Goal: Communication & Community: Answer question/provide support

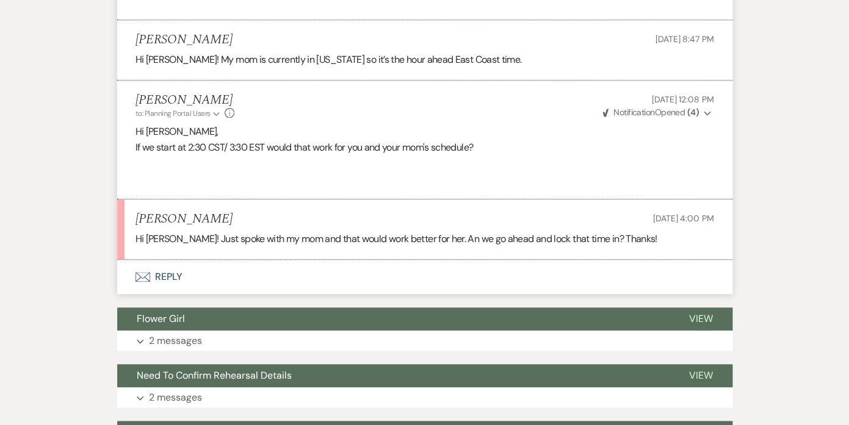
scroll to position [2059, 0]
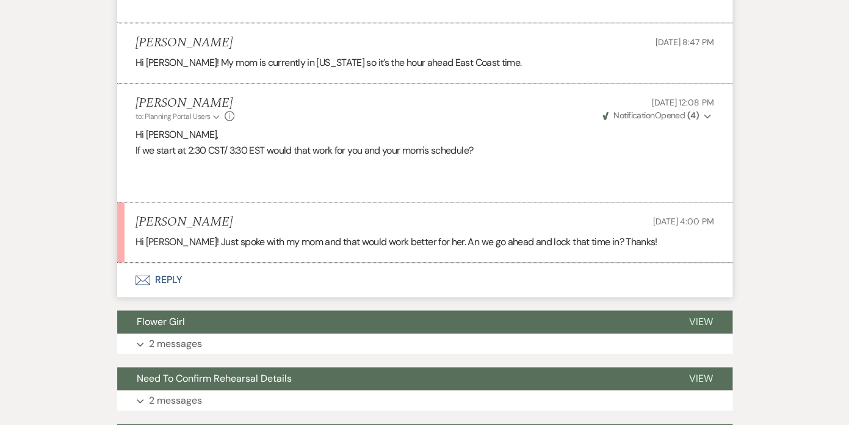
click at [172, 277] on button "Envelope Reply" at bounding box center [424, 280] width 615 height 34
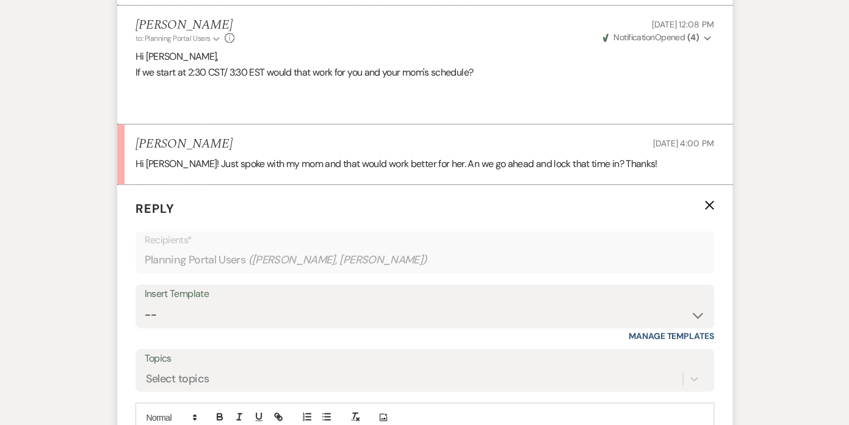
scroll to position [2320, 0]
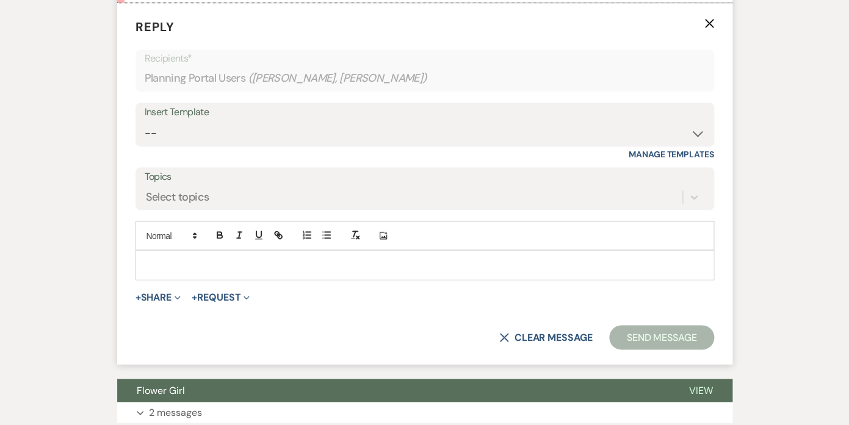
click at [223, 267] on p at bounding box center [424, 264] width 559 height 13
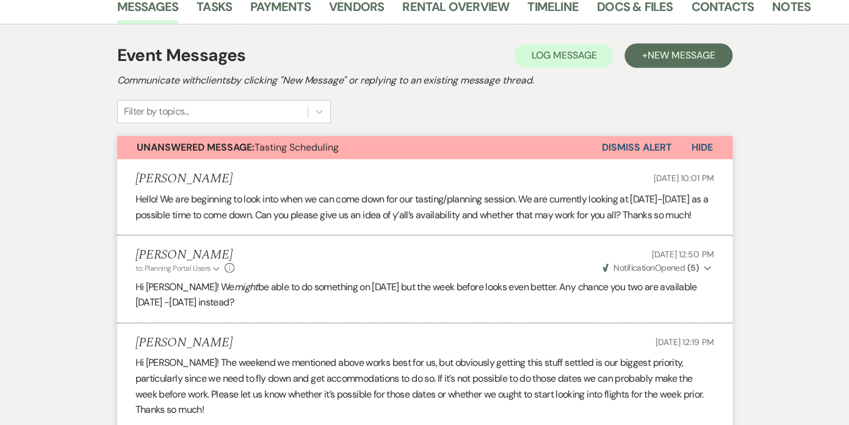
scroll to position [0, 0]
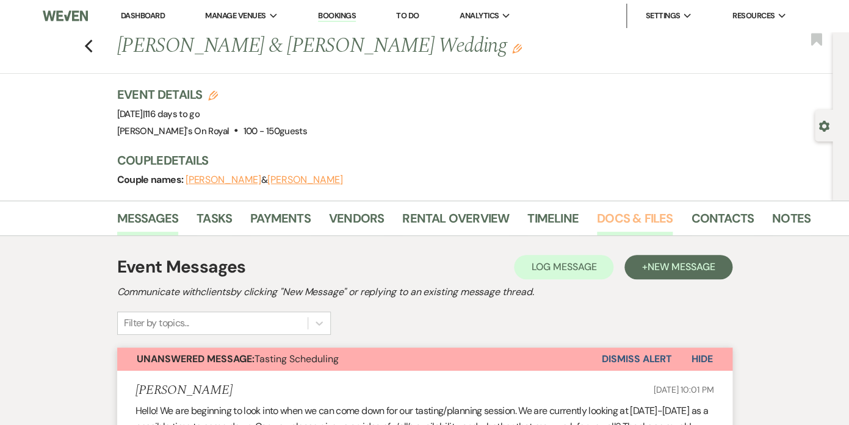
click at [632, 219] on link "Docs & Files" at bounding box center [635, 222] width 76 height 27
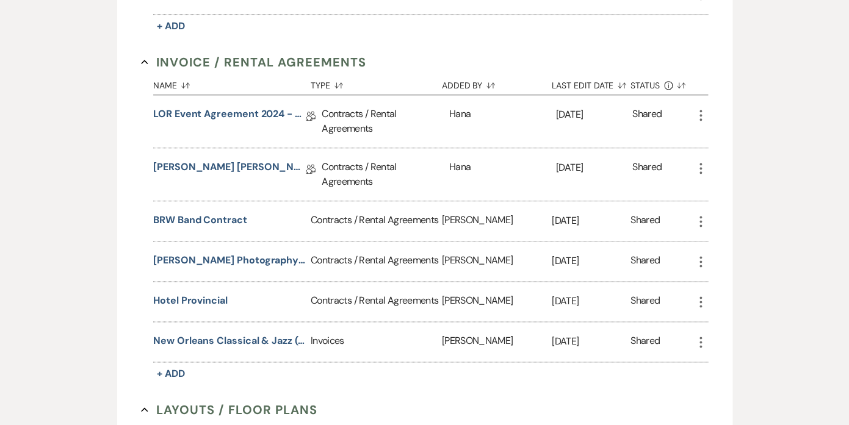
scroll to position [436, 0]
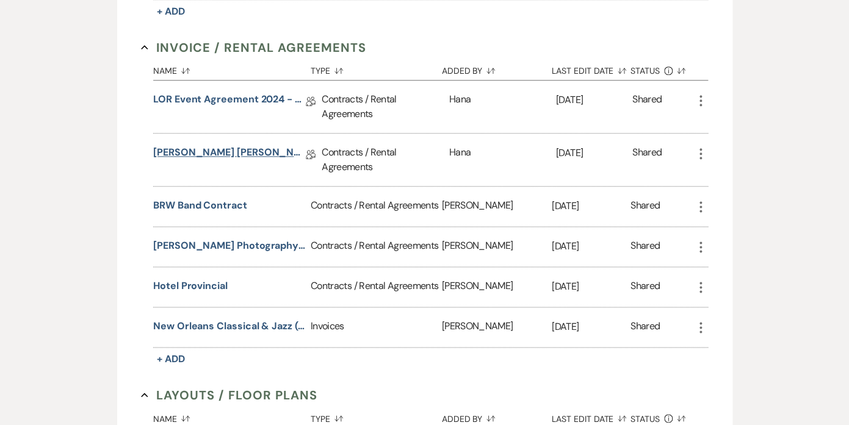
click at [255, 153] on link "[PERSON_NAME] [PERSON_NAME] Ceremony & Reception Contract [DATE]" at bounding box center [229, 154] width 153 height 19
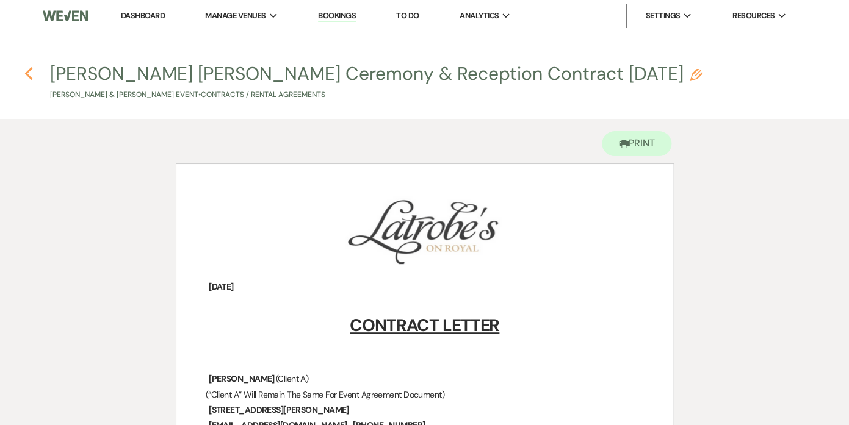
click at [28, 73] on use "button" at bounding box center [28, 73] width 8 height 13
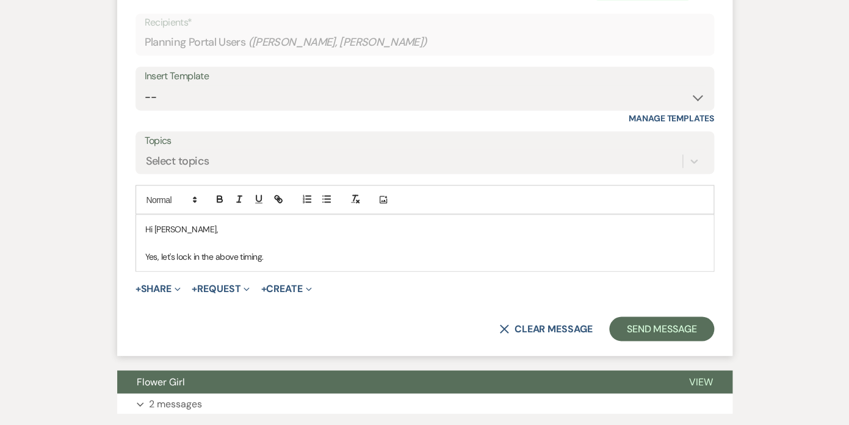
scroll to position [2359, 0]
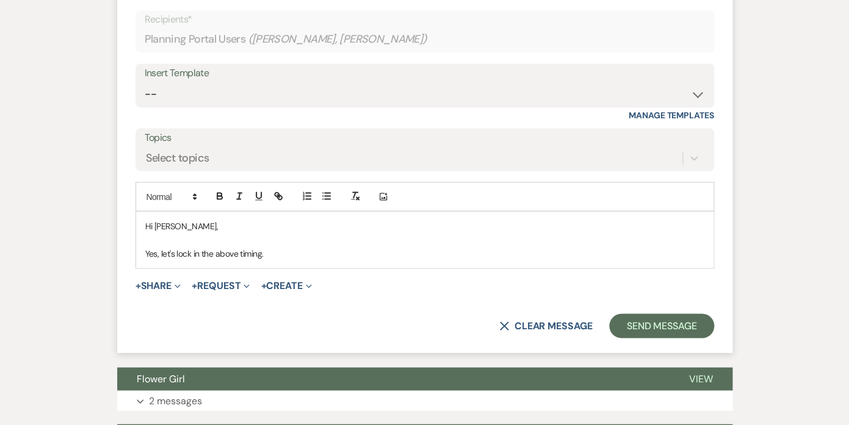
click at [286, 253] on p "Yes, let's lock in the above timing." at bounding box center [424, 253] width 559 height 13
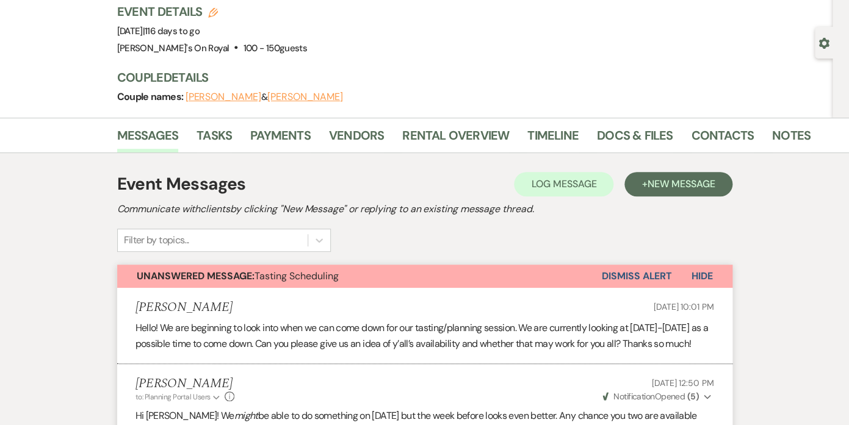
scroll to position [0, 0]
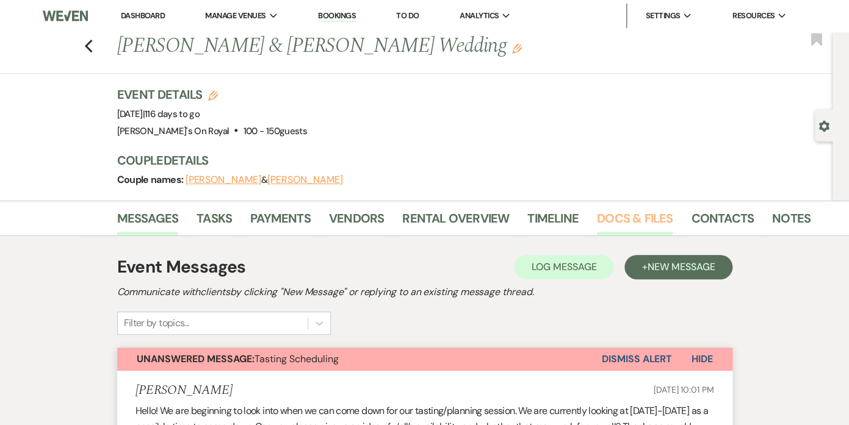
click at [614, 224] on link "Docs & Files" at bounding box center [635, 222] width 76 height 27
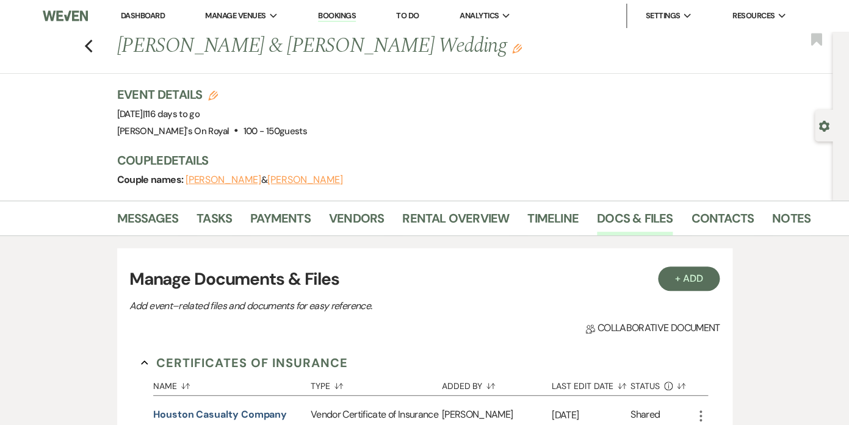
click at [84, 44] on div "Previous Emma Ricks & Dylan Herrmann's Wedding Edit Bookmark" at bounding box center [413, 53] width 839 height 42
click at [89, 45] on use "button" at bounding box center [88, 46] width 8 height 13
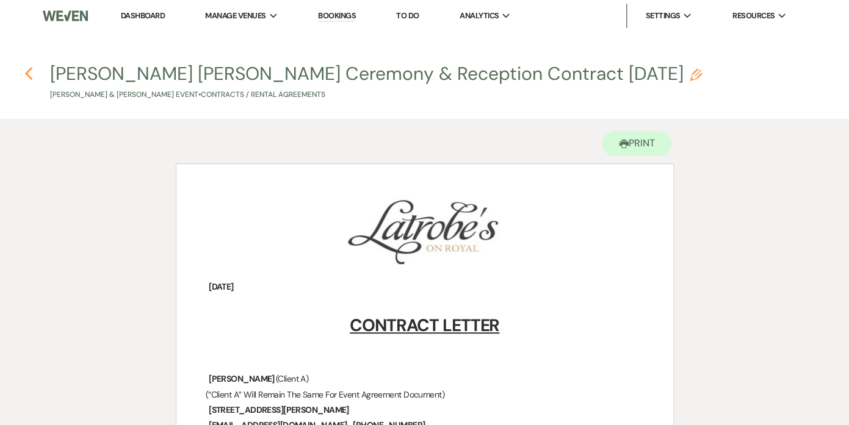
click at [29, 71] on use "button" at bounding box center [28, 73] width 8 height 13
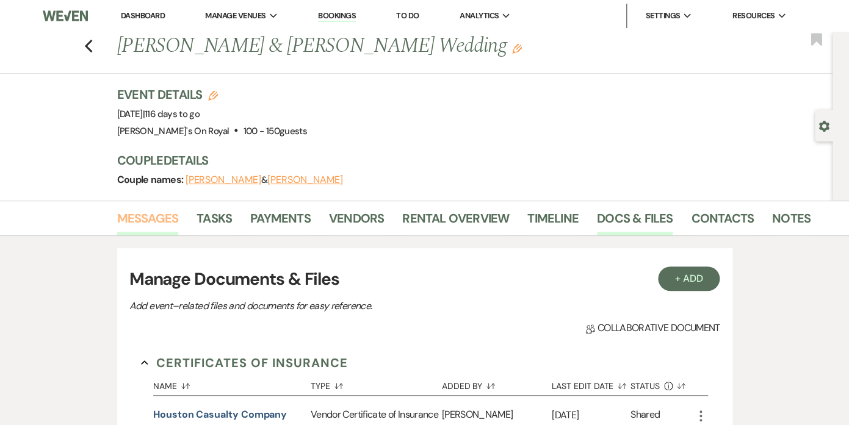
click at [162, 211] on link "Messages" at bounding box center [148, 222] width 62 height 27
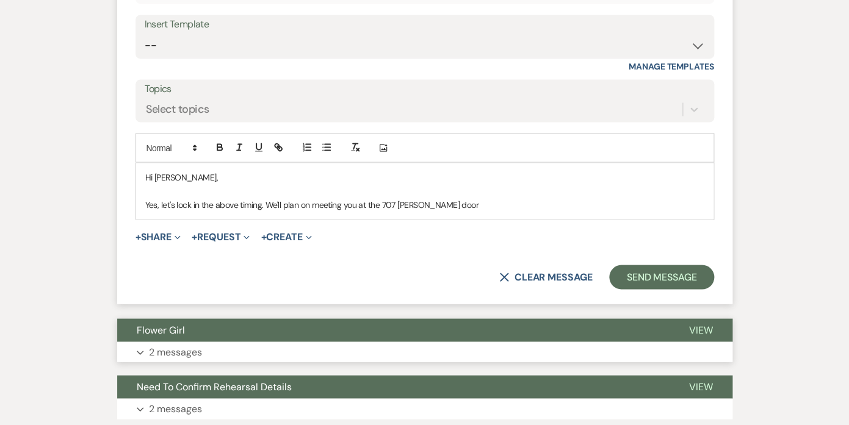
scroll to position [2390, 0]
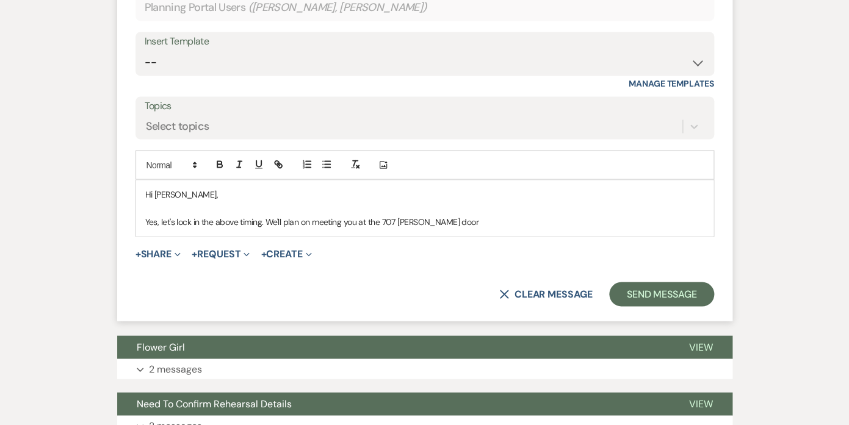
click at [449, 221] on p "Yes, let's lock in the above timing. We'll plan on meeting you at the 707 Conti…" at bounding box center [424, 221] width 559 height 13
click at [642, 294] on button "Send Message" at bounding box center [661, 295] width 104 height 24
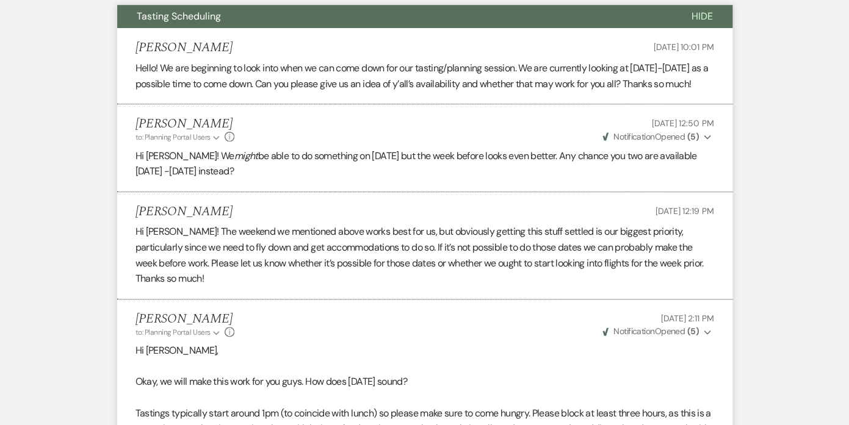
scroll to position [0, 0]
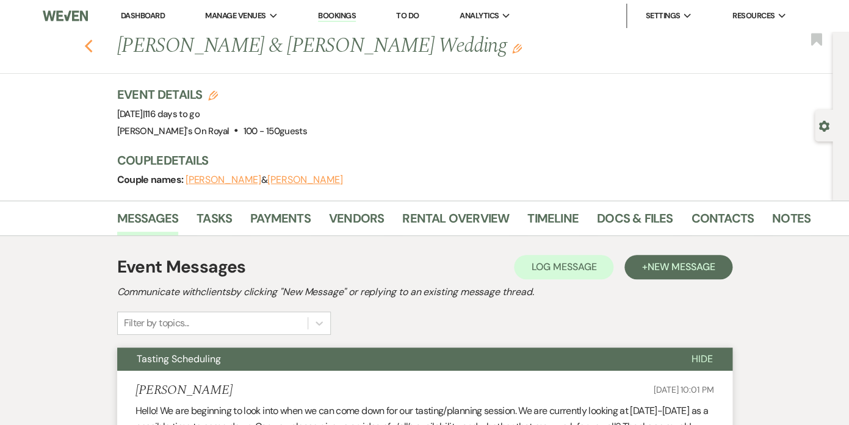
click at [87, 45] on icon "Previous" at bounding box center [88, 46] width 9 height 15
click at [138, 16] on link "Dashboard" at bounding box center [143, 15] width 44 height 10
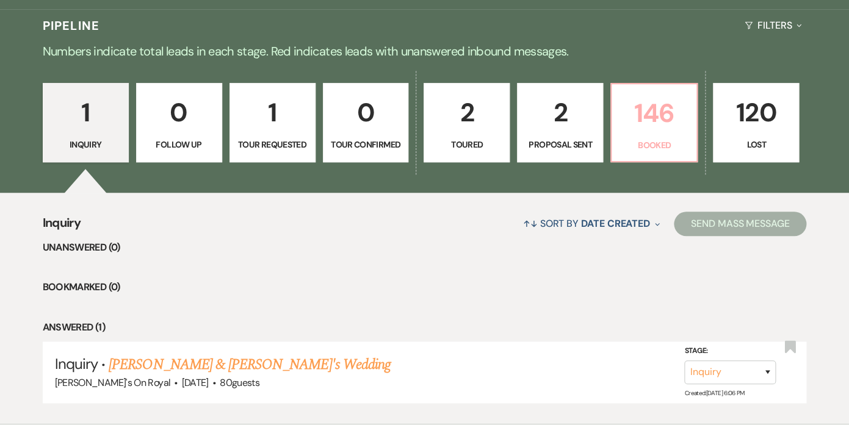
click at [643, 143] on p "Booked" at bounding box center [654, 145] width 70 height 13
